Goal: Information Seeking & Learning: Learn about a topic

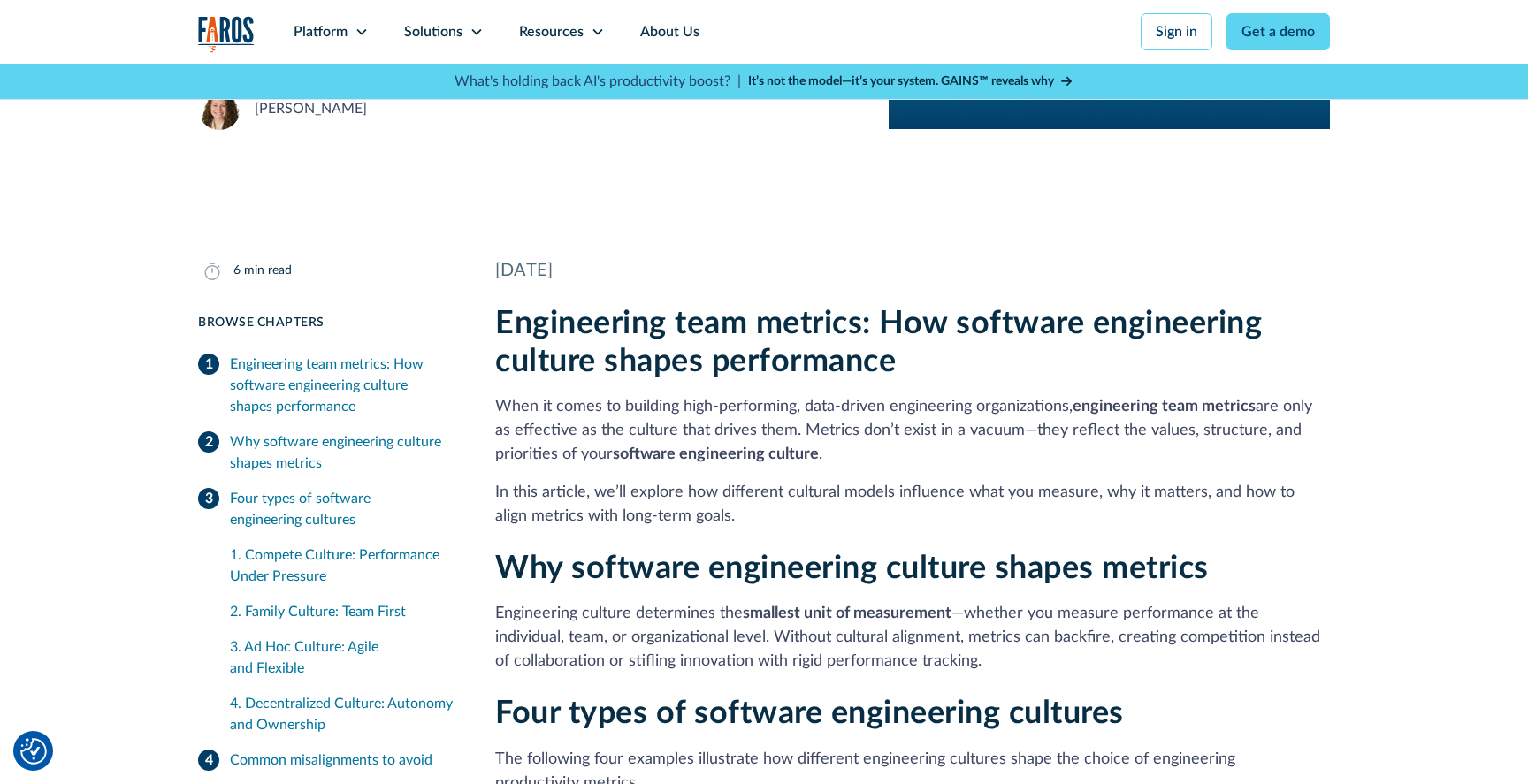
scroll to position [270, 0]
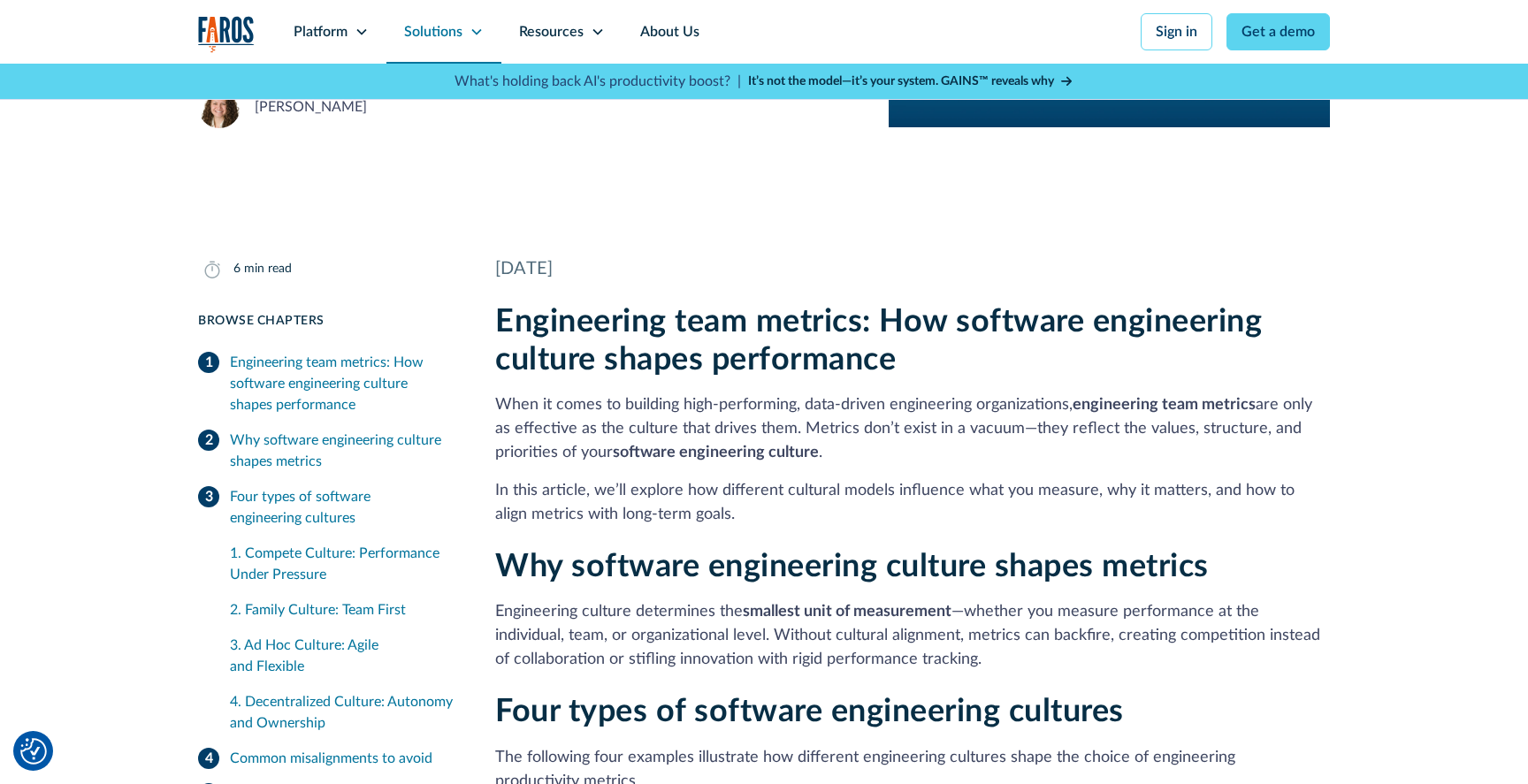
click at [441, 27] on div "Solutions" at bounding box center [433, 32] width 58 height 21
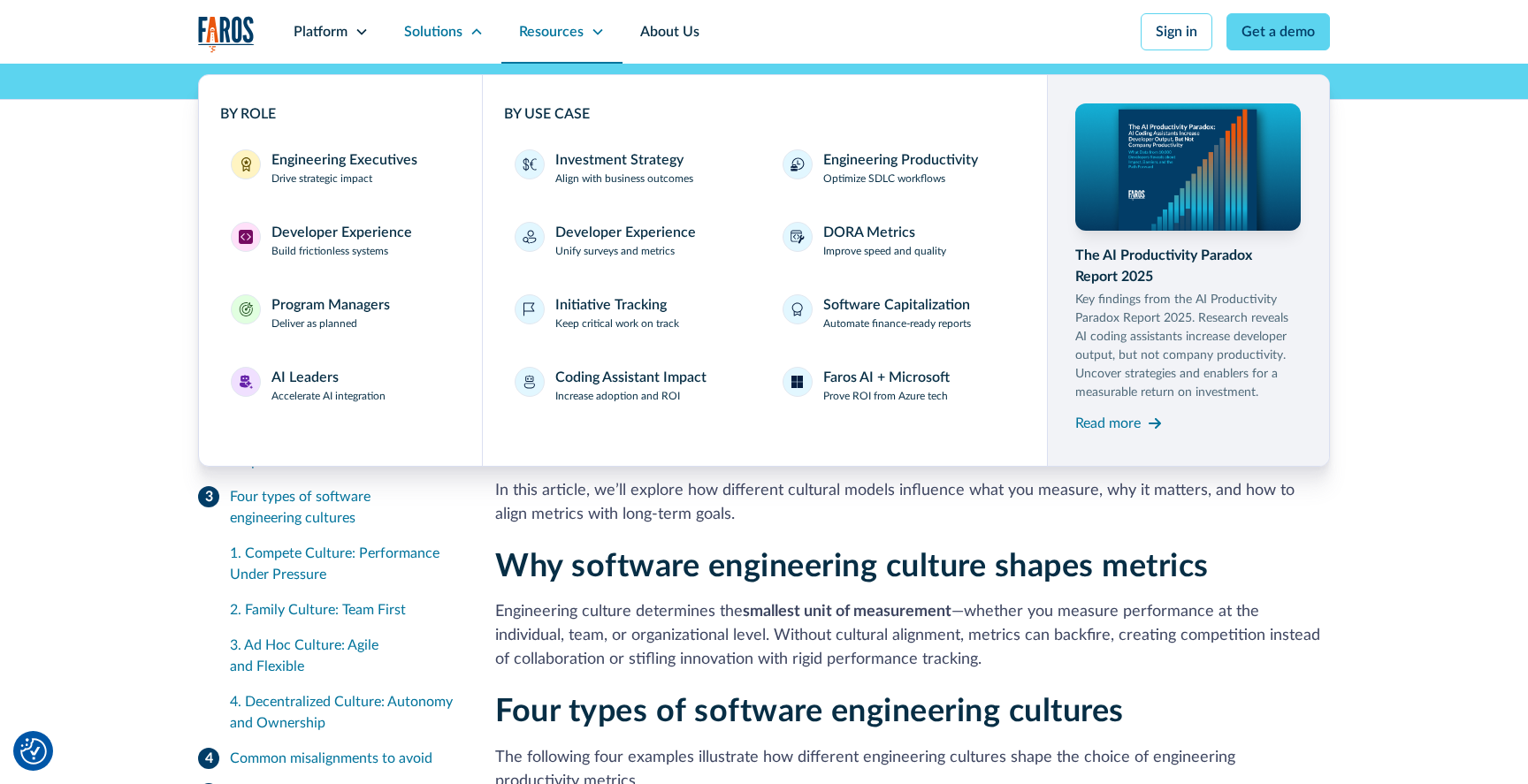
click at [540, 18] on div "Resources" at bounding box center [561, 32] width 121 height 64
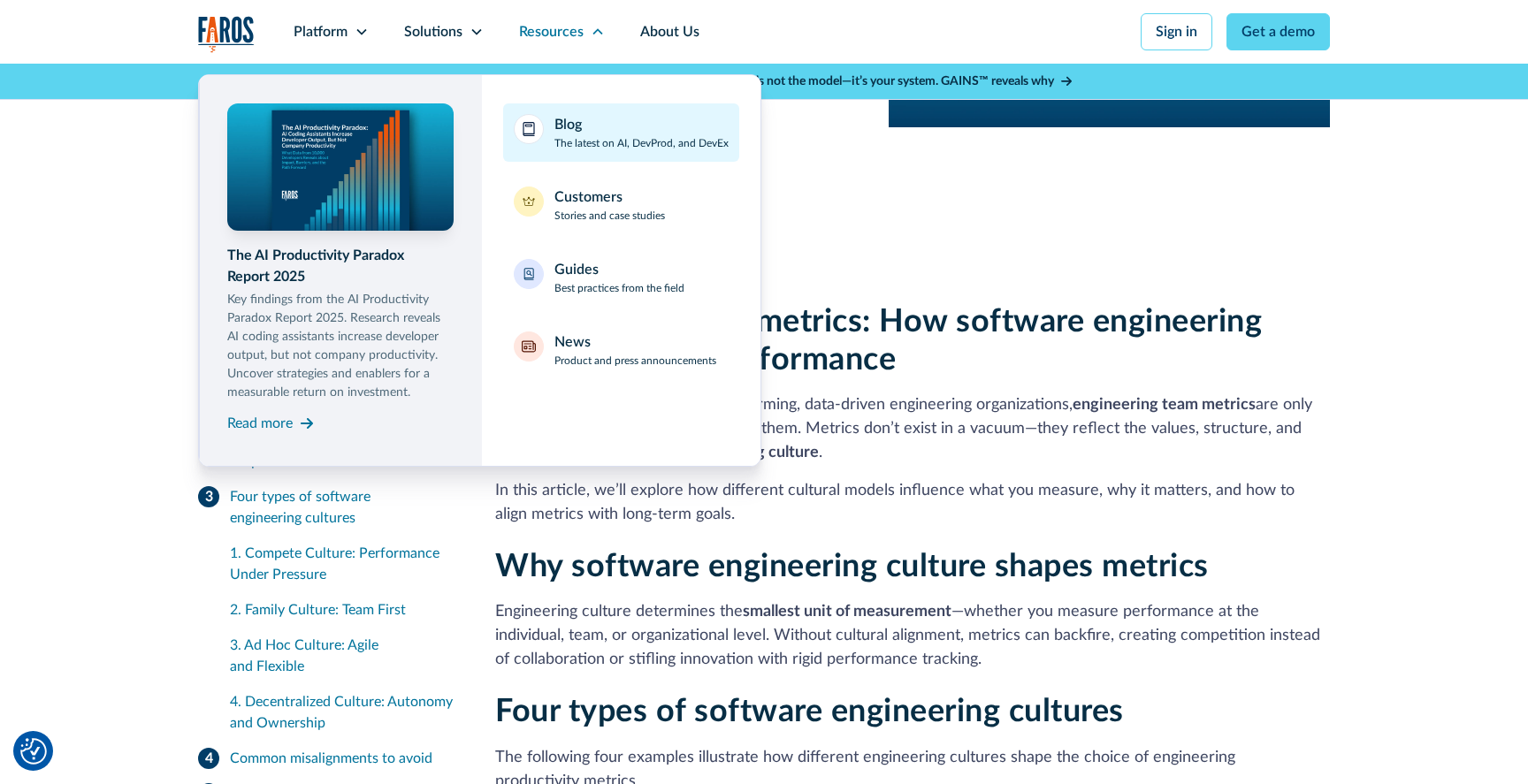
click at [577, 141] on p "The latest on AI, DevProd, and DevEx" at bounding box center [641, 143] width 174 height 16
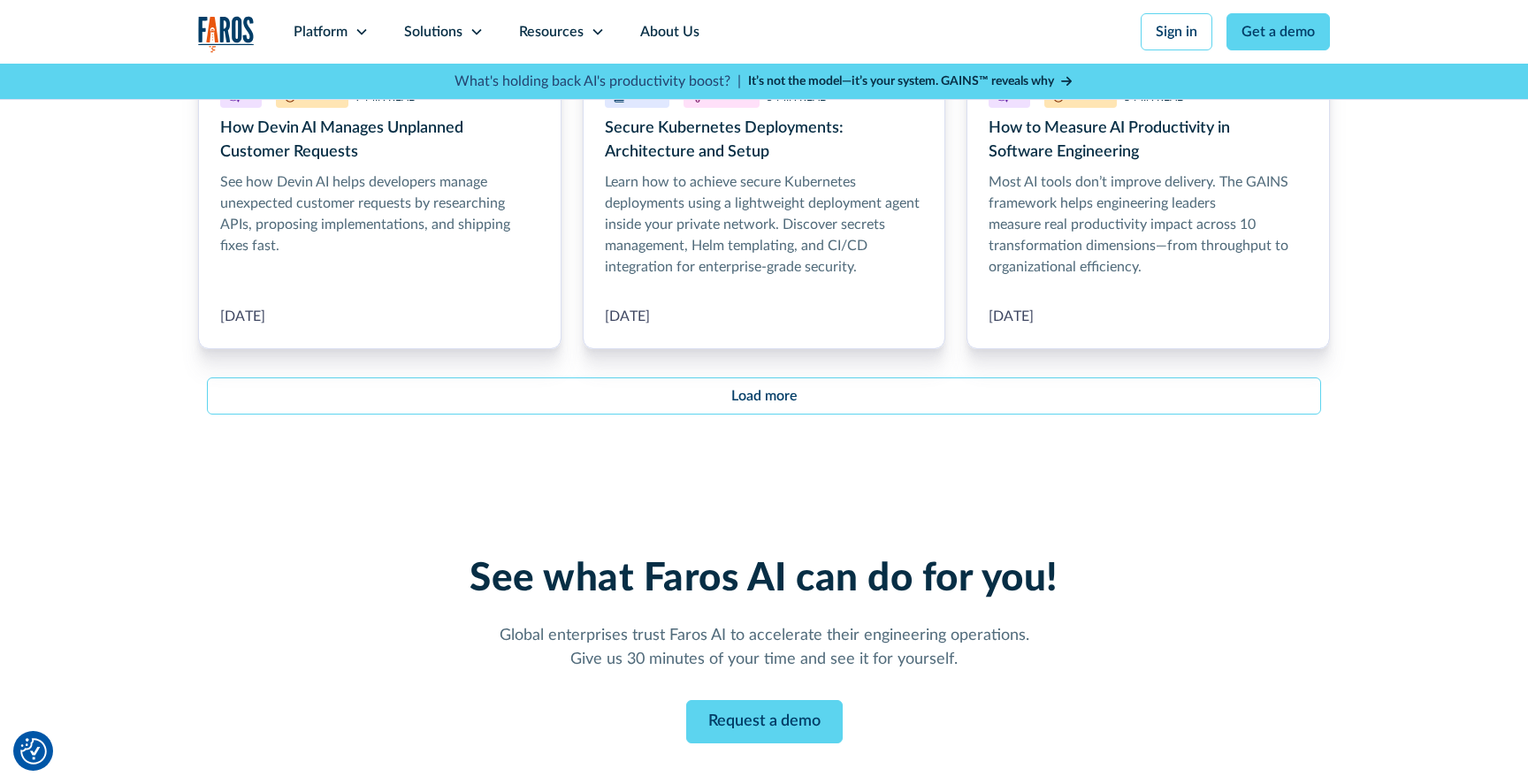
scroll to position [2242, 0]
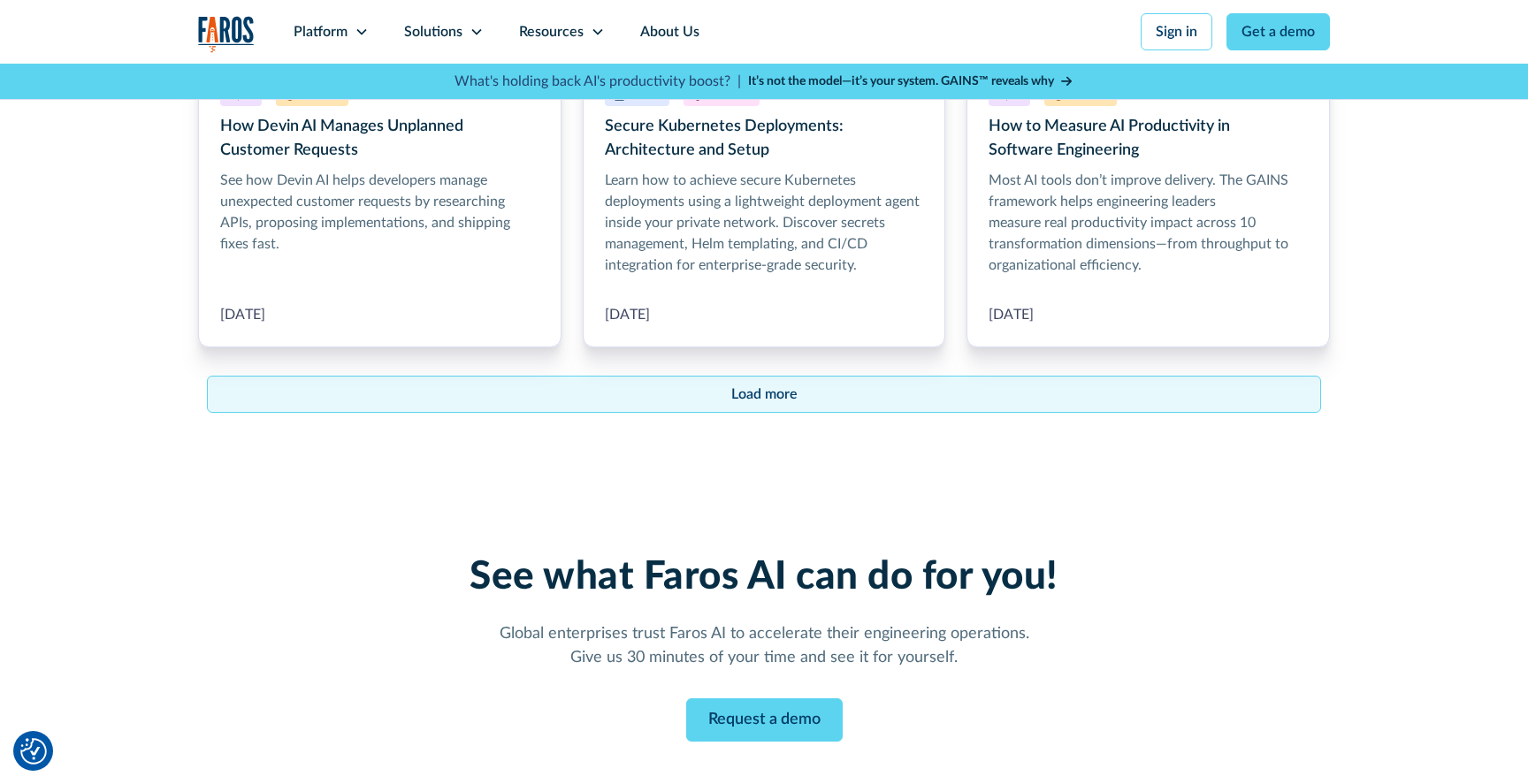
click at [834, 399] on link "Load more" at bounding box center [763, 394] width 1113 height 37
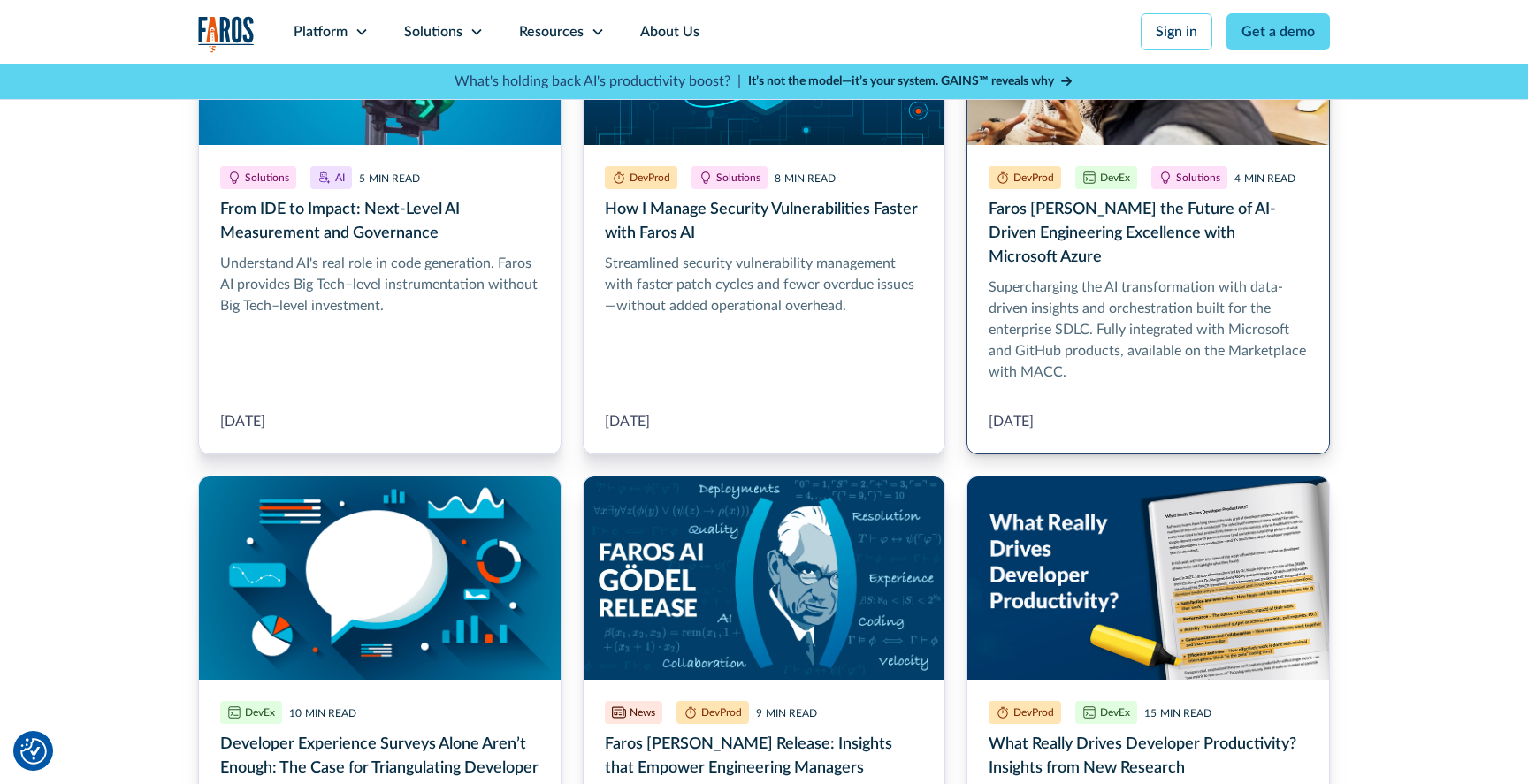
scroll to position [3164, 0]
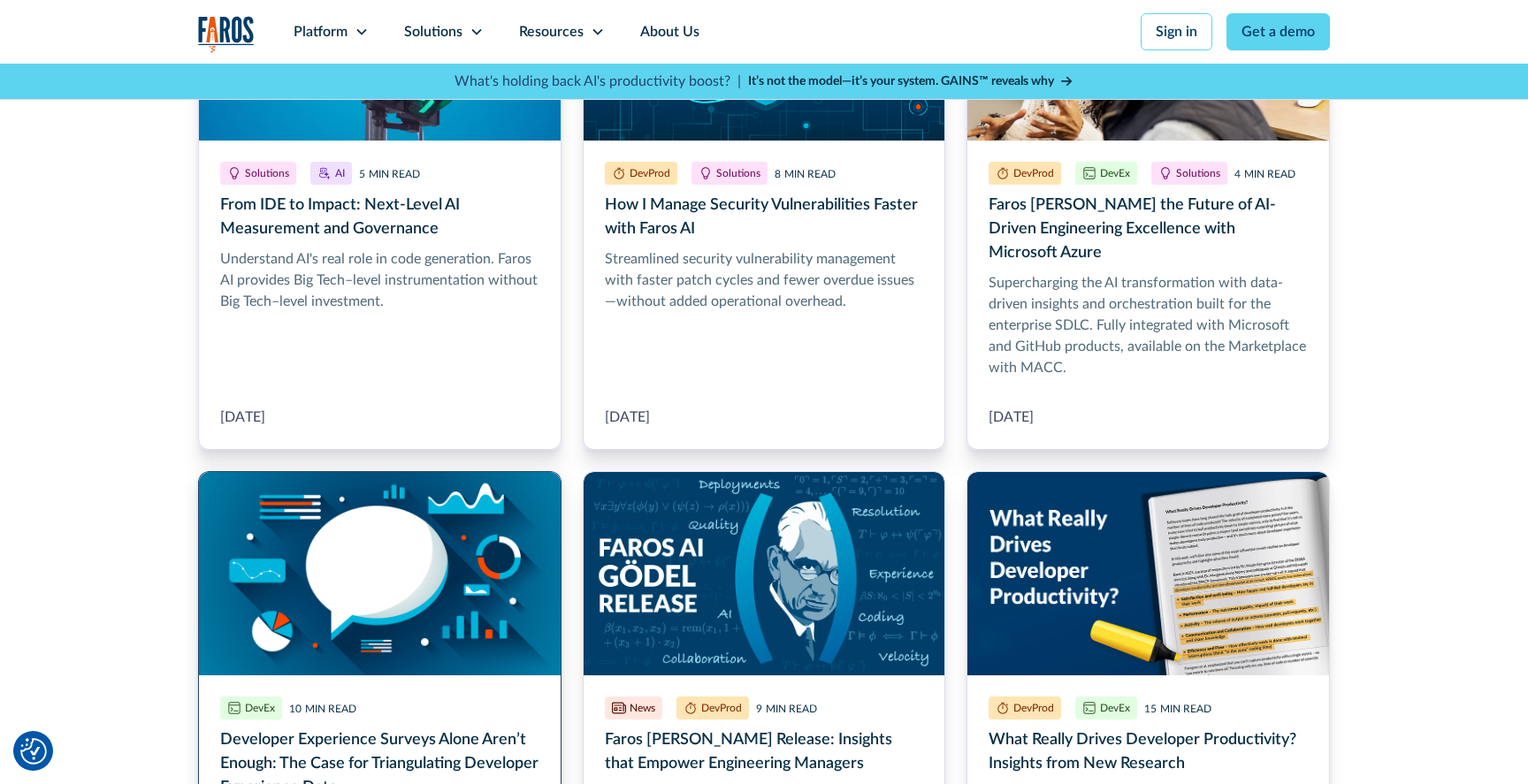
click at [508, 551] on link "Developer Experience Surveys Alone Aren’t Enough: The Case for Triangulating De…" at bounding box center [380, 705] width 363 height 471
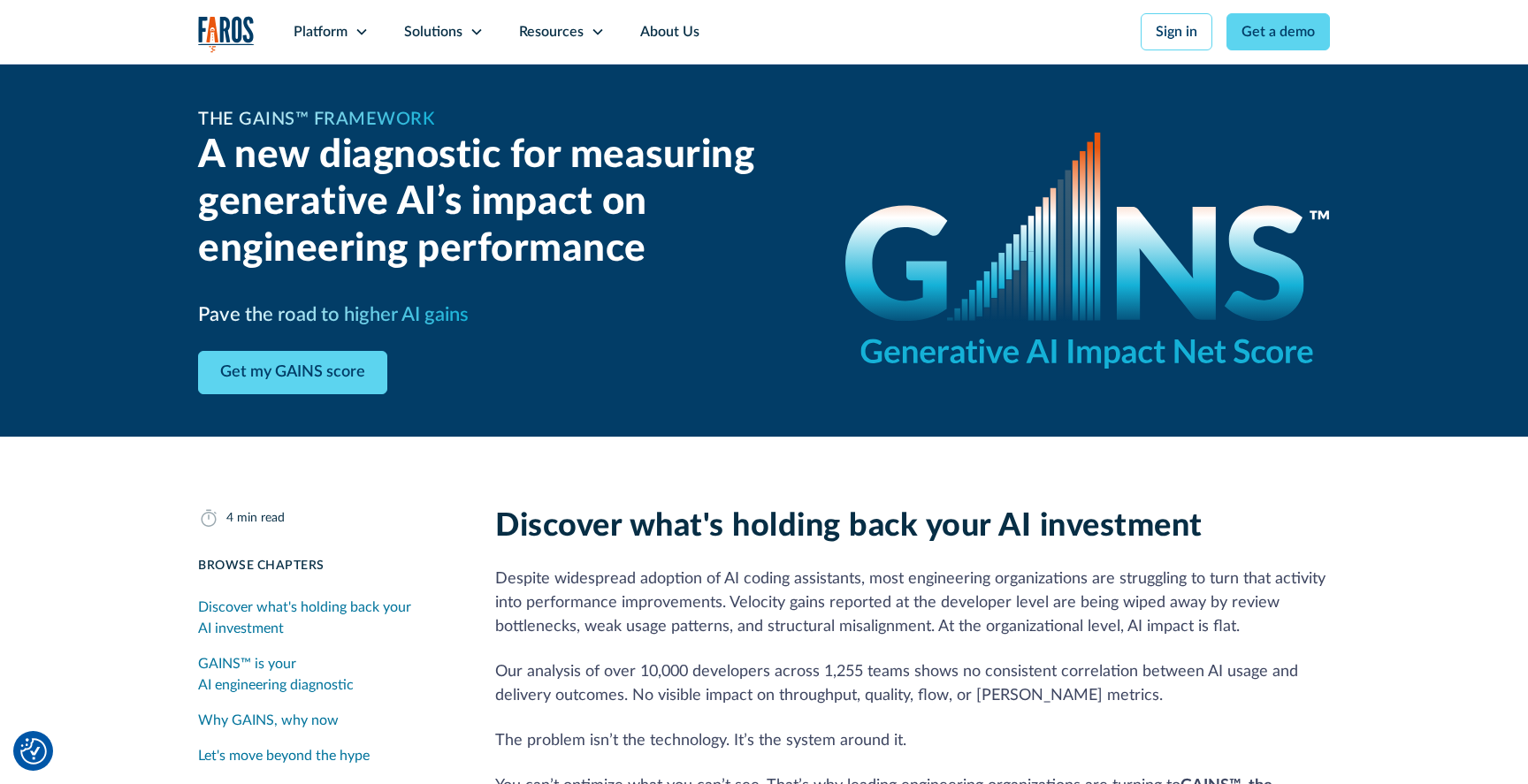
click at [87, 193] on div "The GAINS™ Framework A new diagnostic for measuring generative AI’s impact on e…" at bounding box center [764, 250] width 1528 height 373
click at [544, 31] on div "Resources" at bounding box center [551, 32] width 64 height 21
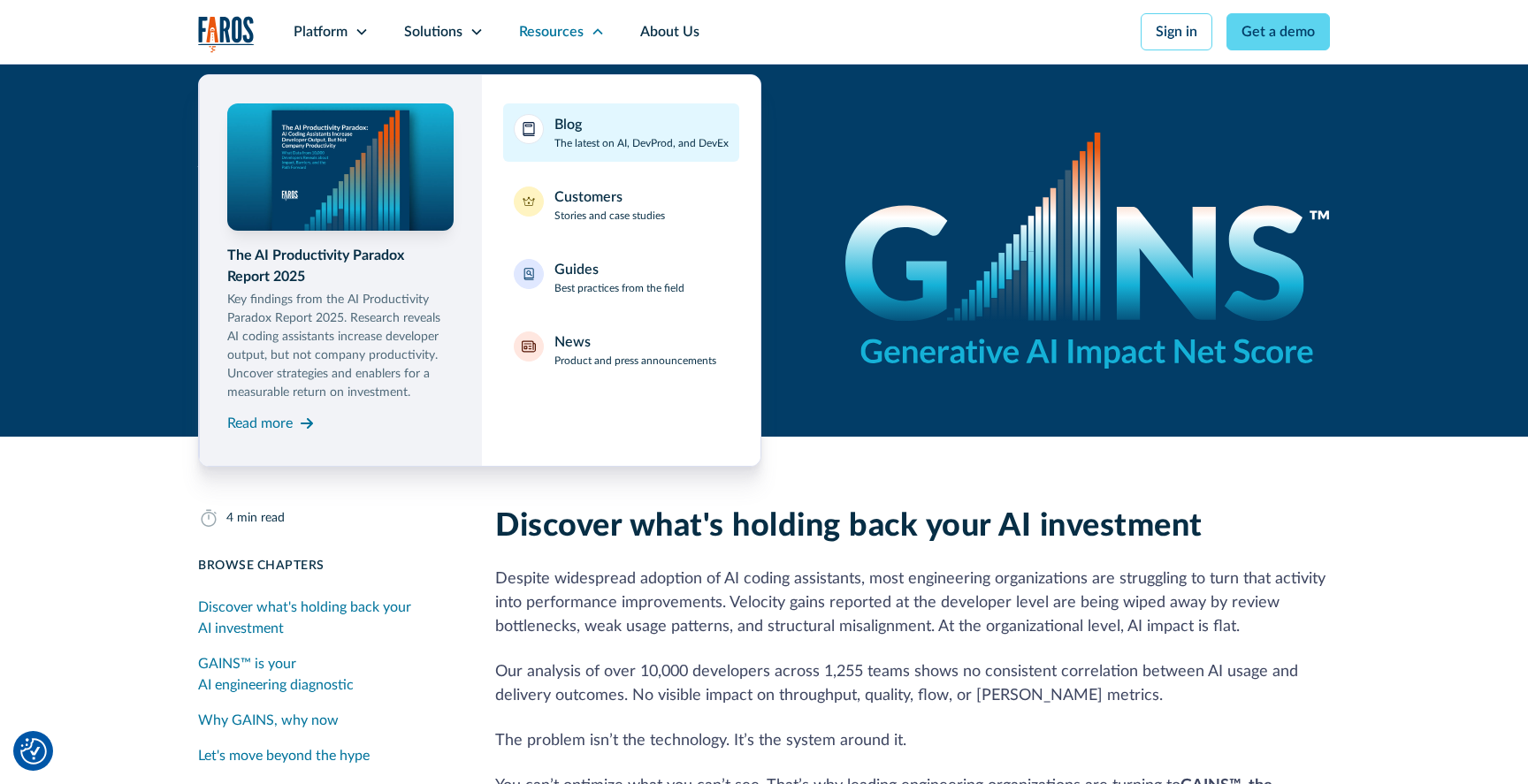
click at [581, 130] on div "Blog The latest on AI, DevProd, and DevEx" at bounding box center [641, 132] width 174 height 37
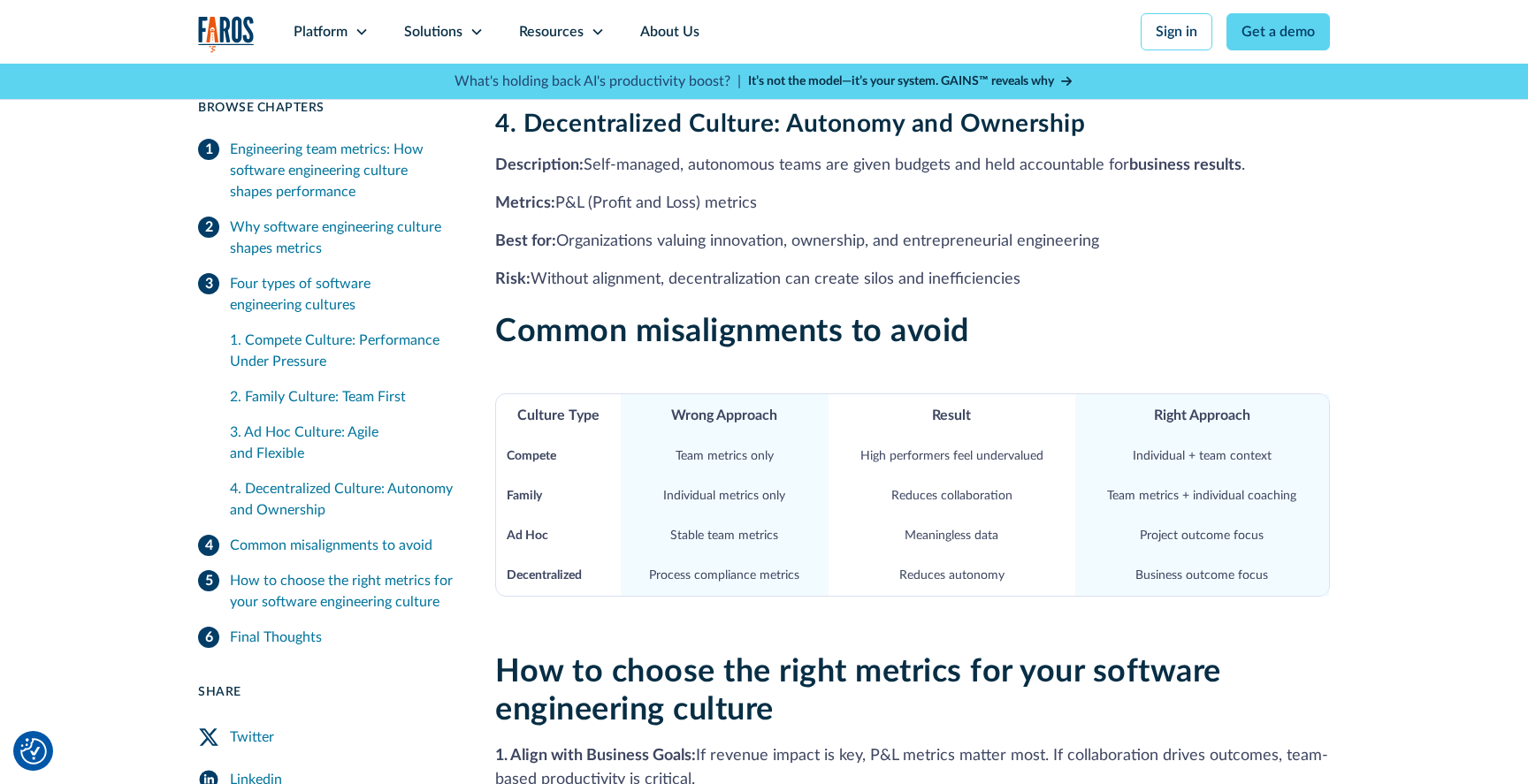
scroll to position [1600, 0]
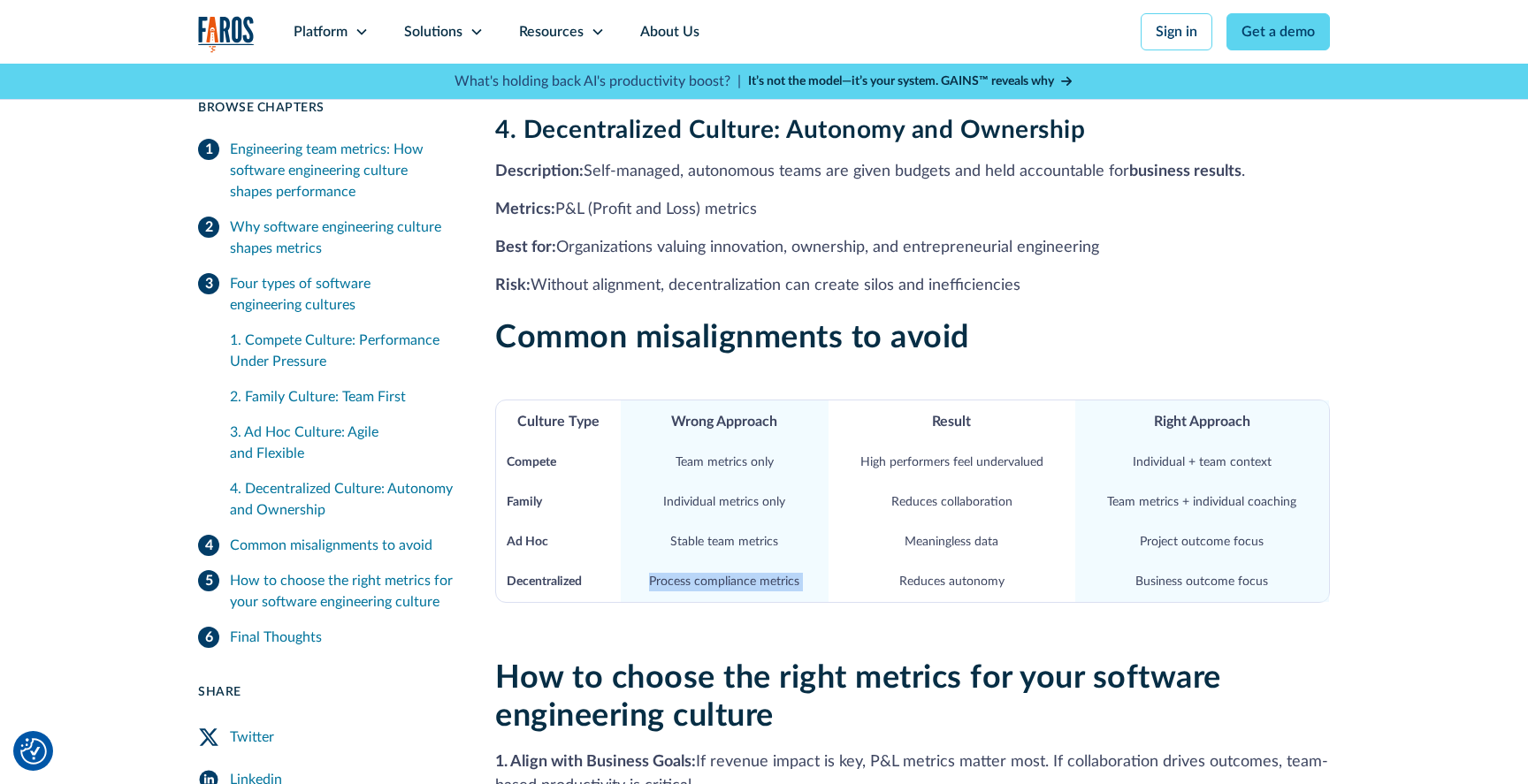
drag, startPoint x: 648, startPoint y: 582, endPoint x: 836, endPoint y: 585, distance: 188.0
click at [836, 585] on tr "Decentralized Process compliance metrics Reduces autonomy Business outcome focus" at bounding box center [913, 581] width 833 height 40
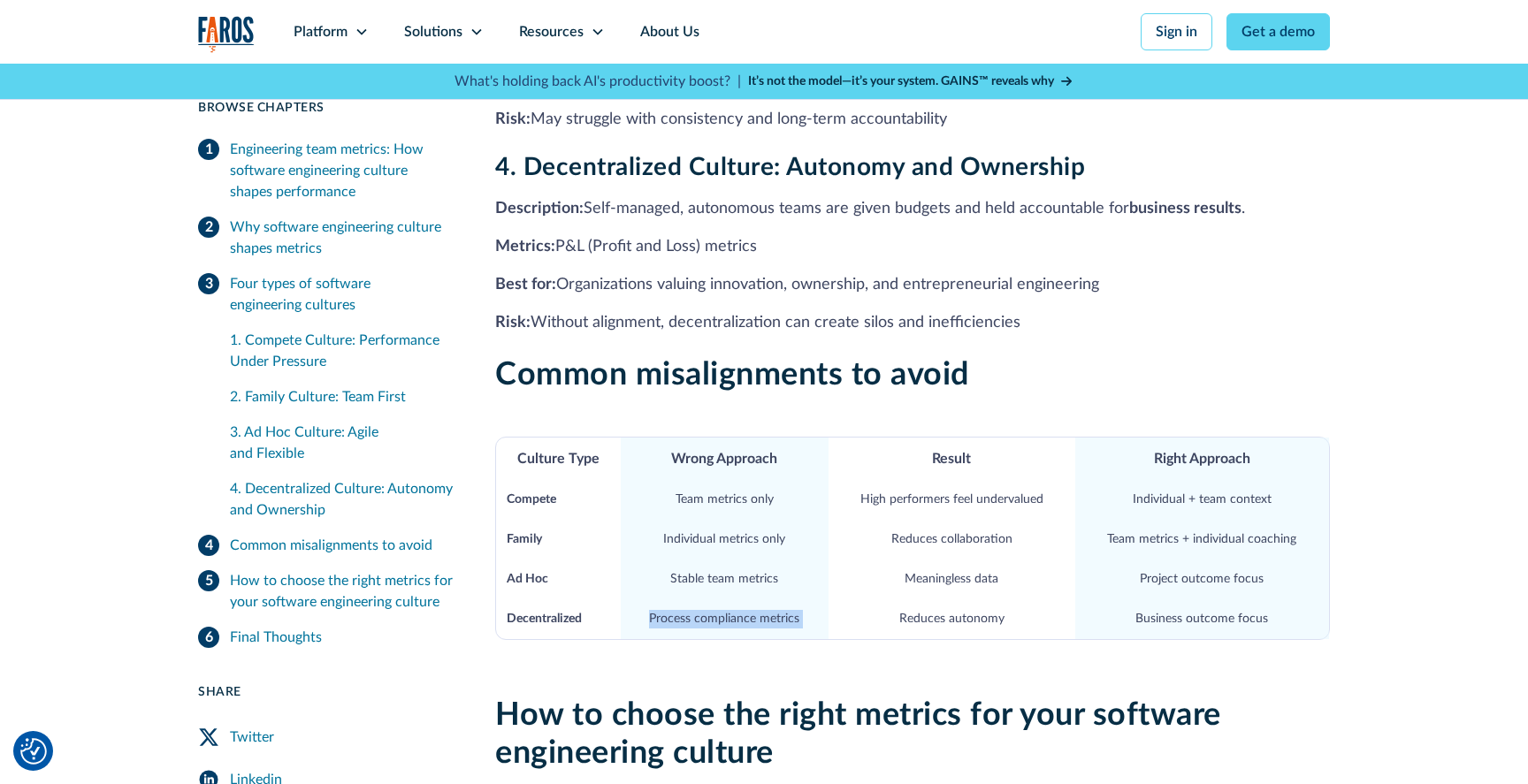
scroll to position [1562, 0]
drag, startPoint x: 999, startPoint y: 619, endPoint x: 848, endPoint y: 617, distance: 151.0
click at [848, 617] on td "Reduces autonomy" at bounding box center [951, 619] width 247 height 40
drag, startPoint x: 795, startPoint y: 622, endPoint x: 645, endPoint y: 622, distance: 150.0
click at [645, 622] on td "Process compliance metrics" at bounding box center [723, 619] width 207 height 40
